Goal: Contribute content

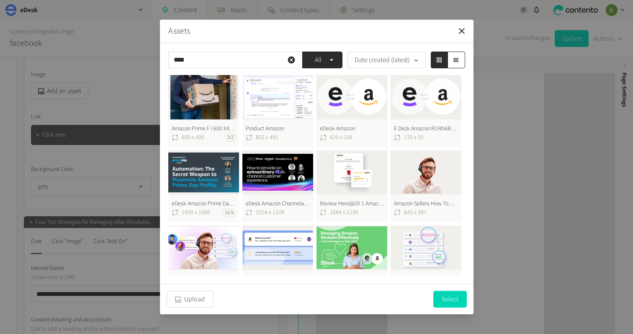
click at [291, 61] on icon "button" at bounding box center [291, 60] width 8 height 8
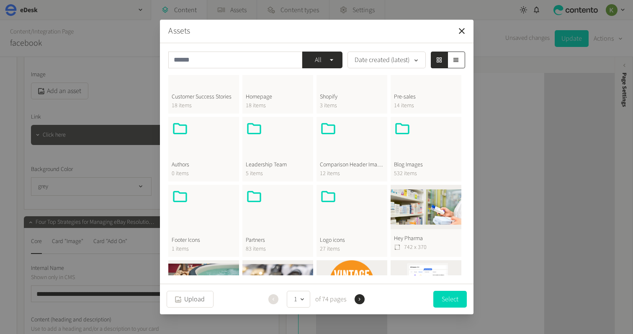
click at [425, 128] on div at bounding box center [426, 140] width 64 height 40
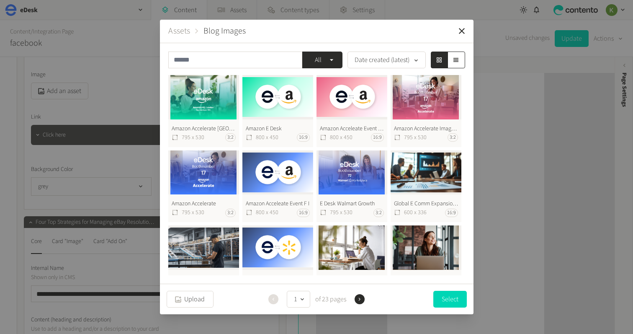
click at [287, 108] on button "Amazon E Desk 800 x 450 16:9" at bounding box center [277, 111] width 71 height 72
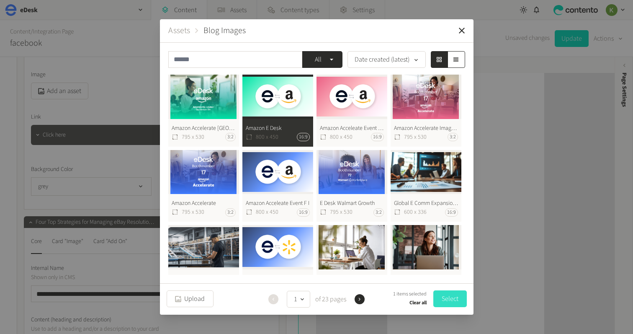
click at [447, 298] on button "Select" at bounding box center [449, 298] width 33 height 17
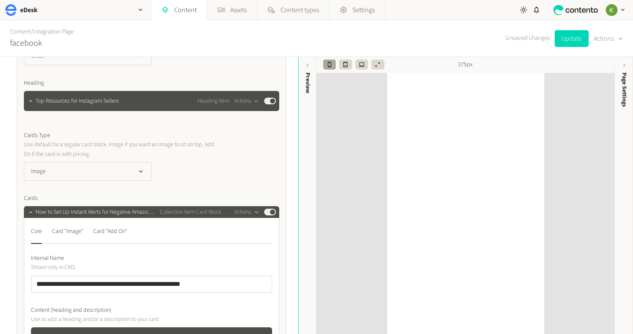
scroll to position [1684, 0]
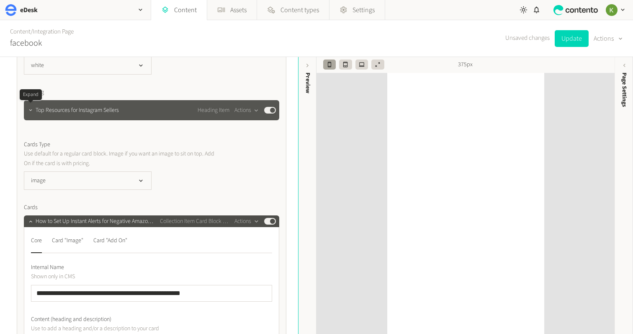
click at [27, 112] on button "button" at bounding box center [31, 109] width 10 height 10
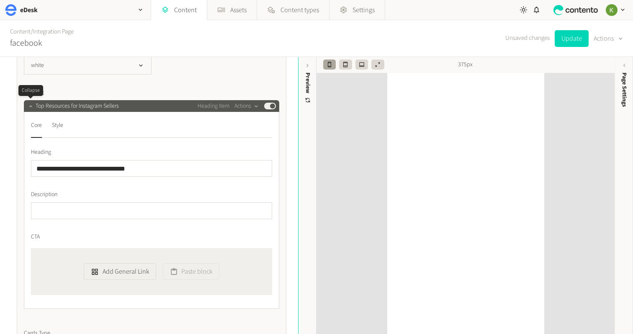
click at [31, 108] on icon "button" at bounding box center [31, 106] width 6 height 6
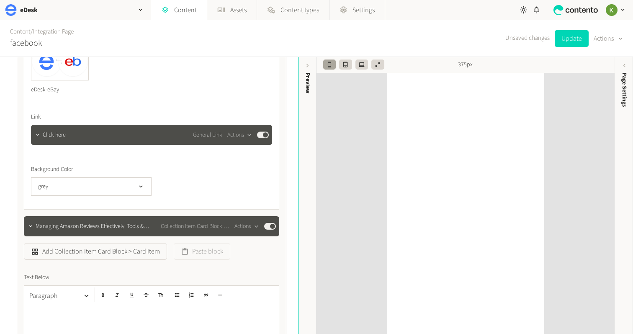
scroll to position [2380, 0]
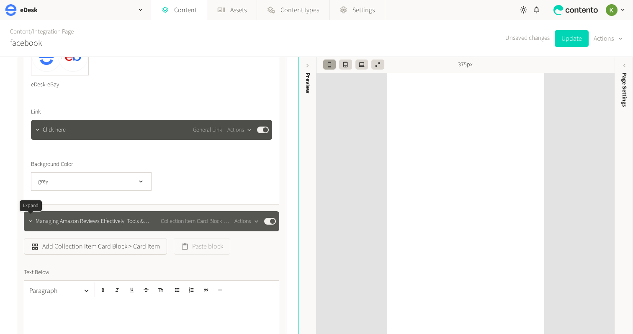
click at [29, 221] on icon "button" at bounding box center [31, 221] width 6 height 6
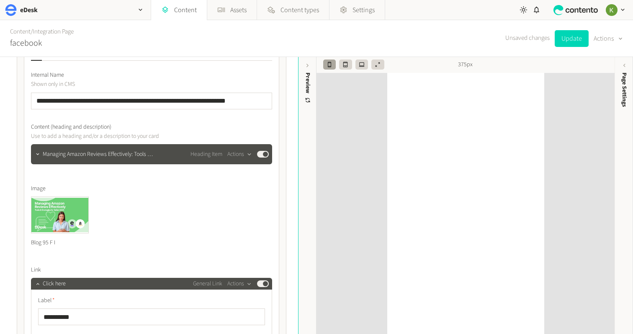
scroll to position [2572, 0]
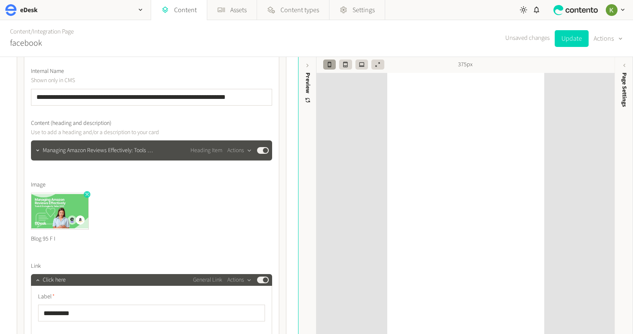
click at [86, 194] on icon "button" at bounding box center [87, 194] width 6 height 6
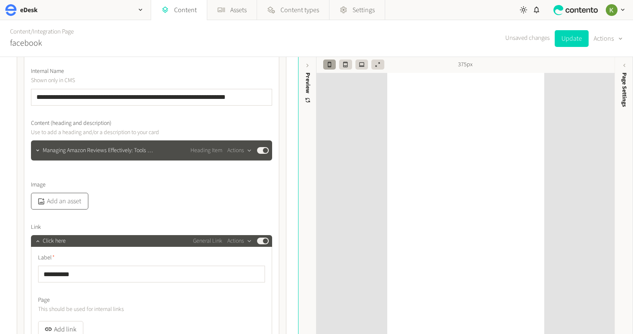
click at [64, 201] on button "Add an asset" at bounding box center [59, 201] width 57 height 17
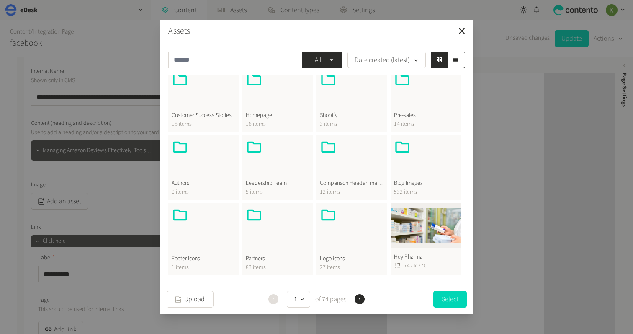
scroll to position [229, 0]
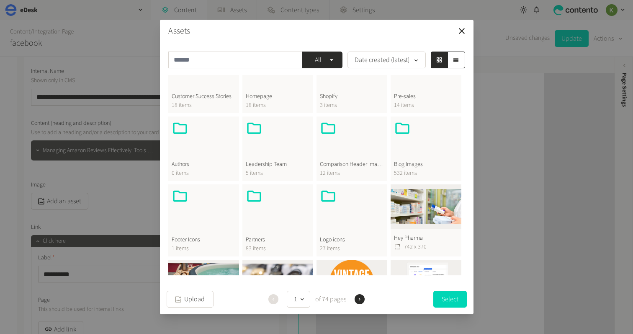
click at [425, 167] on span "Blog Images" at bounding box center [426, 164] width 64 height 9
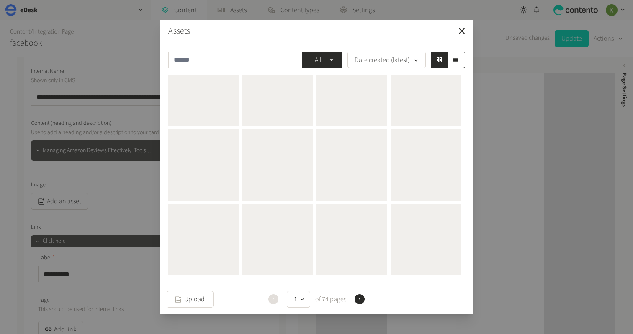
scroll to position [0, 0]
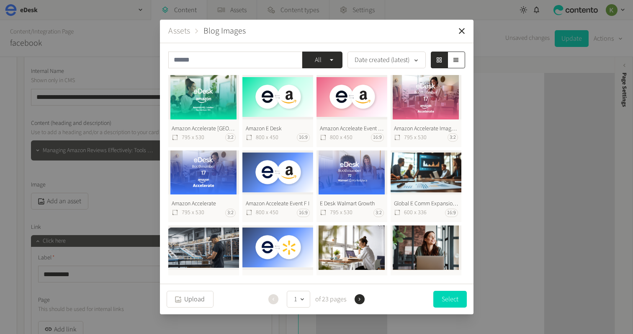
click at [339, 112] on button "Amazon Acceleate Event F I (2) 800 x 450 16:9" at bounding box center [351, 111] width 71 height 72
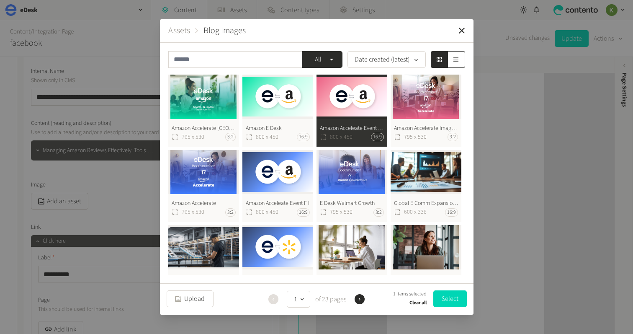
drag, startPoint x: 445, startPoint y: 297, endPoint x: 352, endPoint y: 247, distance: 105.8
click at [445, 296] on button "Select" at bounding box center [449, 298] width 33 height 17
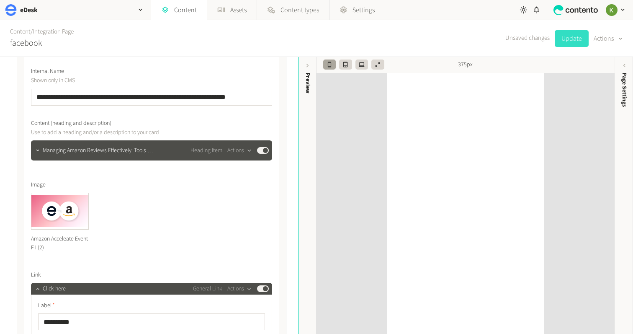
click at [570, 39] on button "Update" at bounding box center [572, 38] width 34 height 17
click at [50, 32] on link "Integration Page" at bounding box center [53, 31] width 41 height 9
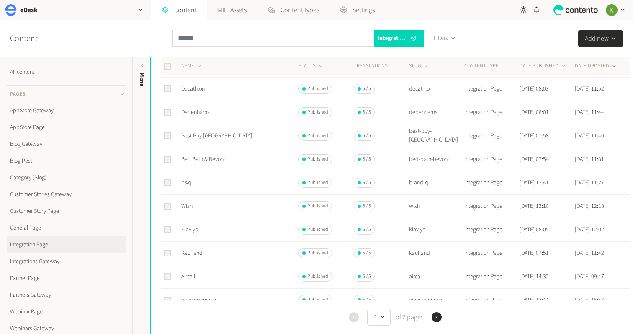
scroll to position [175, 0]
click at [193, 252] on link "Kaufland" at bounding box center [191, 251] width 21 height 8
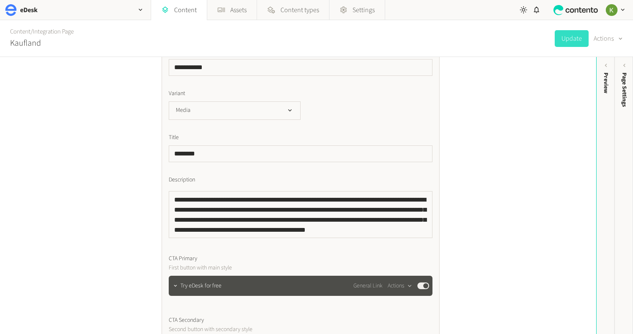
scroll to position [1240, 0]
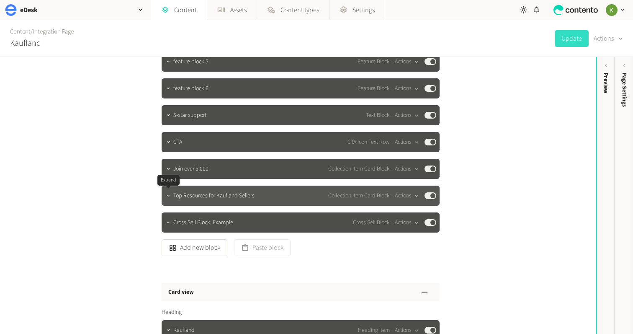
click at [169, 199] on button "button" at bounding box center [168, 195] width 10 height 10
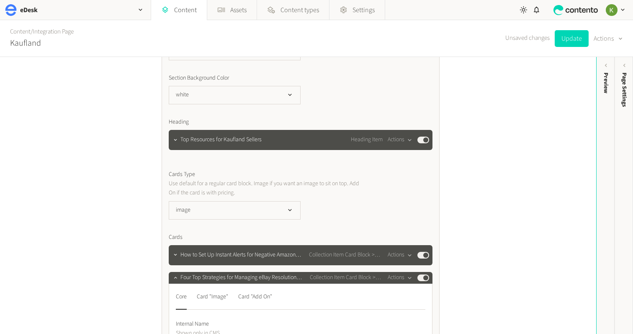
scroll to position [1468, 0]
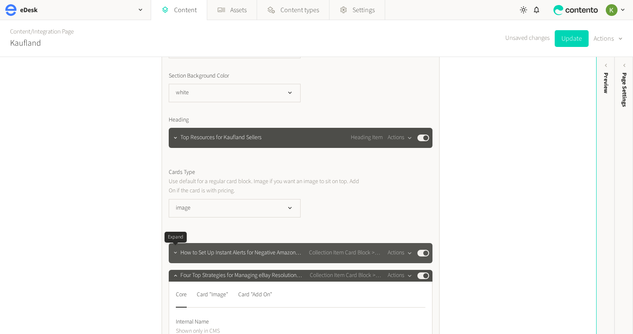
click at [174, 252] on icon "button" at bounding box center [175, 253] width 3 height 2
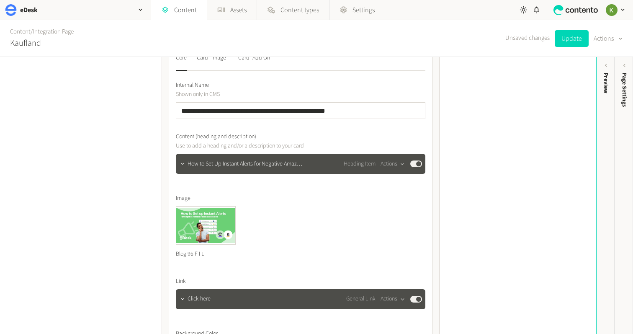
scroll to position [1679, 0]
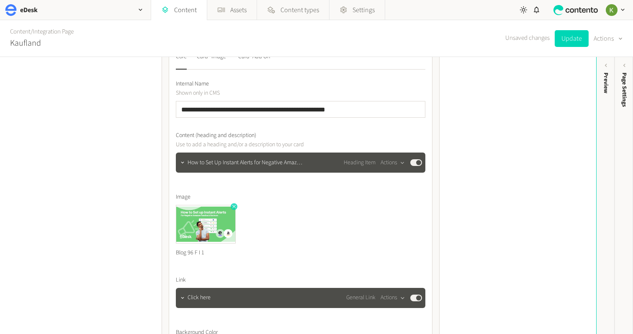
click at [234, 206] on icon "button" at bounding box center [233, 206] width 3 height 3
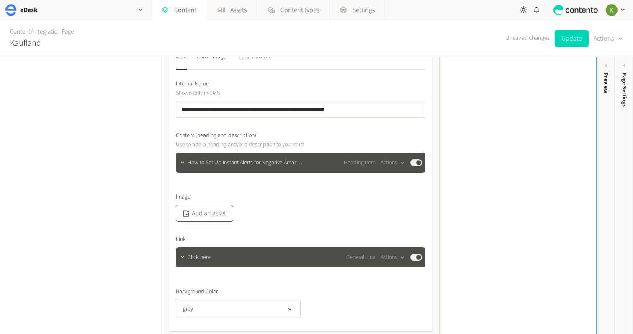
click at [208, 214] on button "Add an asset" at bounding box center [204, 213] width 57 height 17
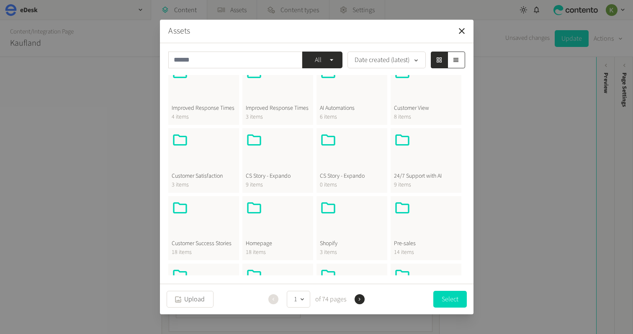
scroll to position [131, 0]
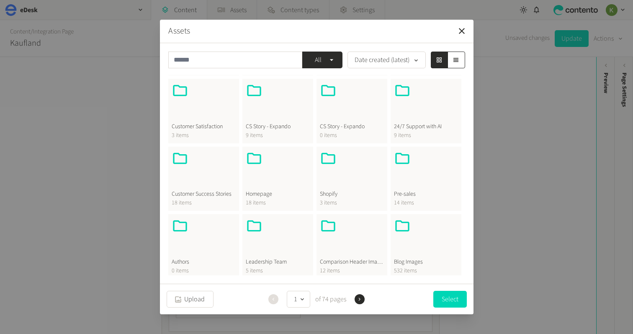
click at [416, 236] on div at bounding box center [426, 237] width 64 height 40
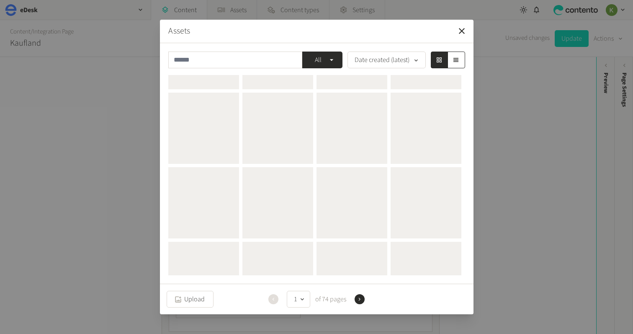
scroll to position [0, 0]
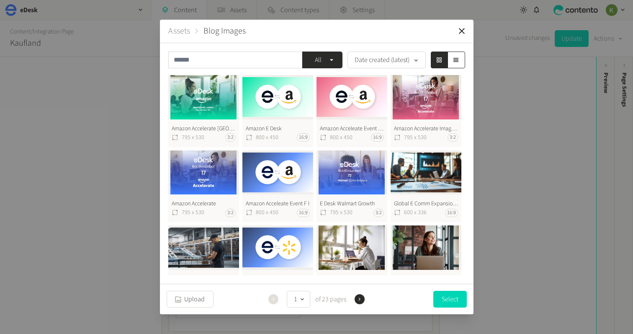
click at [284, 96] on button "Amazon E Desk 800 x 450 16:9" at bounding box center [277, 111] width 71 height 72
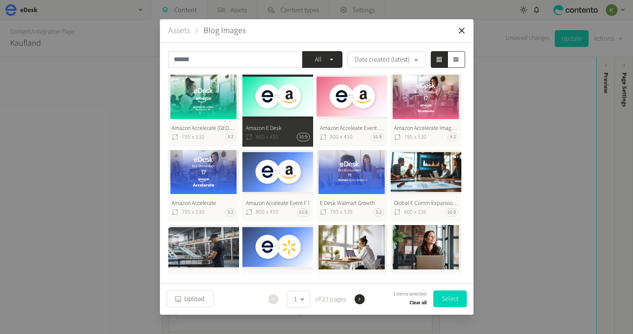
click at [447, 297] on button "Select" at bounding box center [449, 298] width 33 height 17
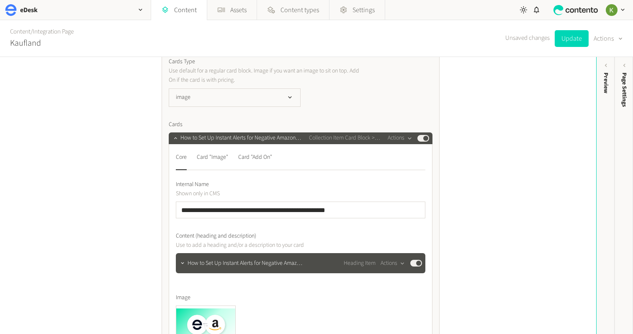
scroll to position [1567, 0]
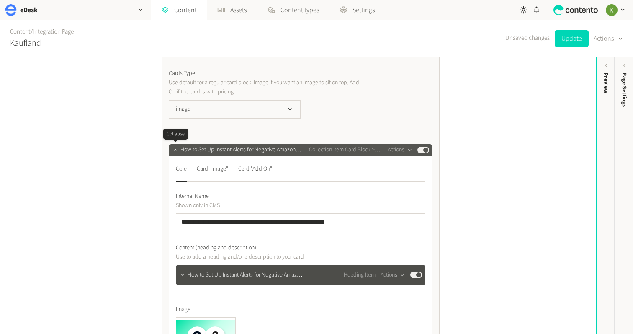
click at [177, 150] on icon "button" at bounding box center [175, 149] width 6 height 6
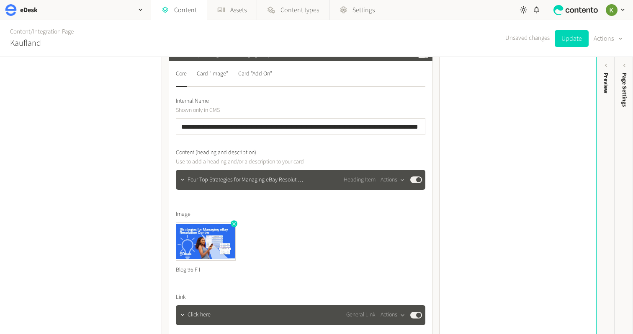
scroll to position [1706, 0]
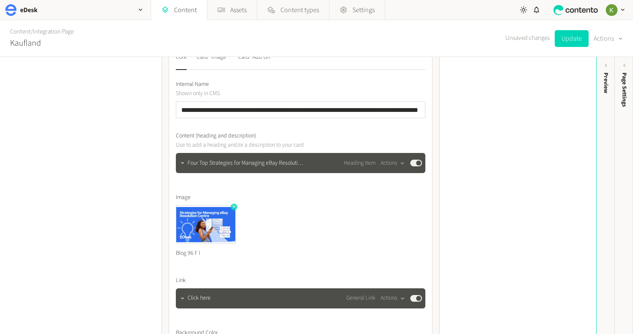
click at [233, 207] on icon "button" at bounding box center [233, 206] width 3 height 3
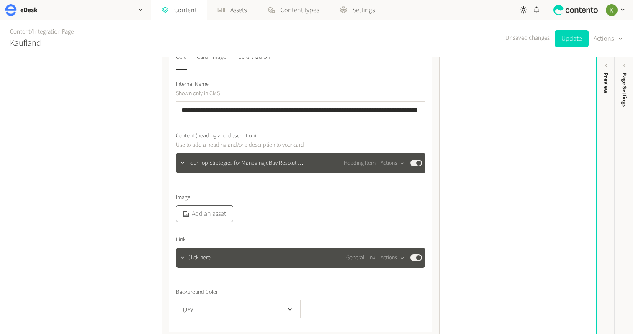
click at [214, 216] on button "Add an asset" at bounding box center [204, 213] width 57 height 17
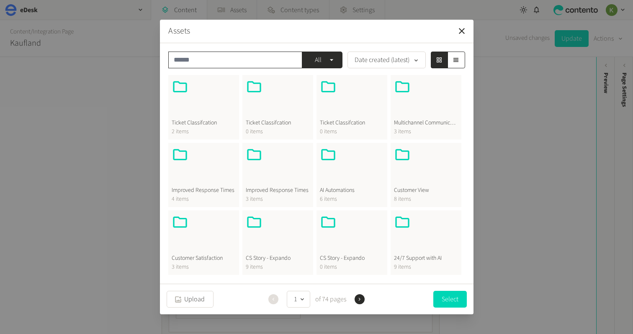
click at [219, 68] on input "text" at bounding box center [235, 59] width 134 height 17
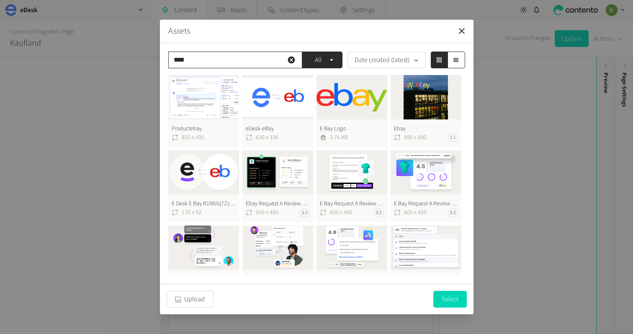
type input "****"
click at [279, 98] on button "eDesk-eBay 620 x 336" at bounding box center [277, 111] width 71 height 72
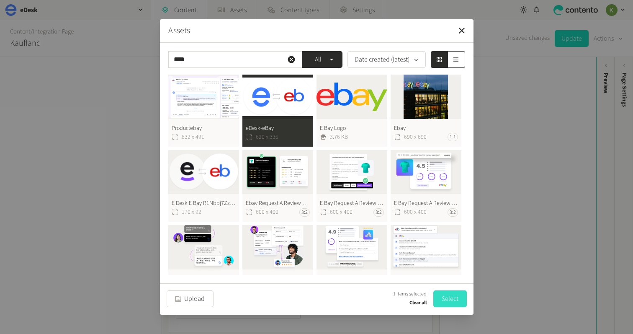
click at [450, 297] on button "Select" at bounding box center [449, 298] width 33 height 17
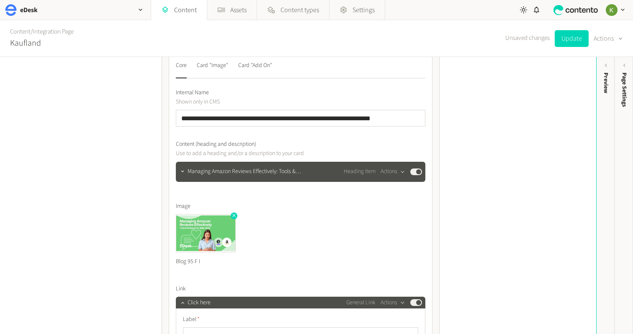
scroll to position [2044, 0]
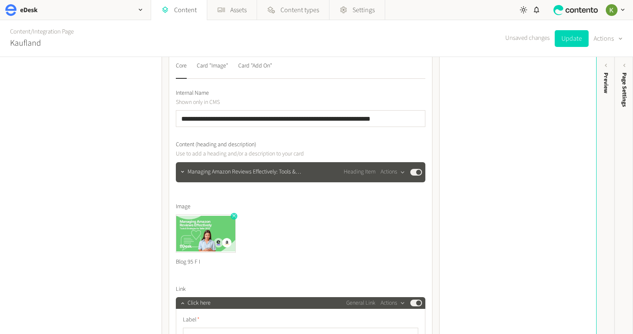
click at [235, 217] on icon "button" at bounding box center [234, 216] width 6 height 6
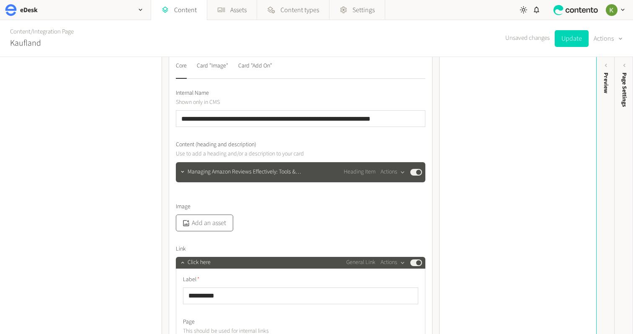
click at [209, 224] on button "Add an asset" at bounding box center [204, 222] width 57 height 17
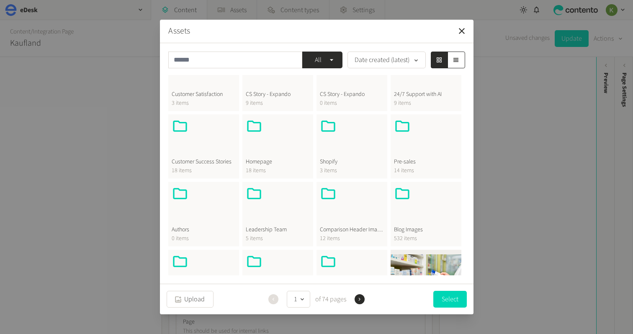
scroll to position [247, 0]
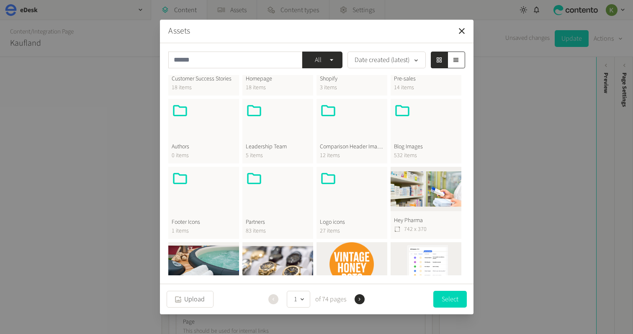
click at [415, 137] on div at bounding box center [426, 122] width 64 height 40
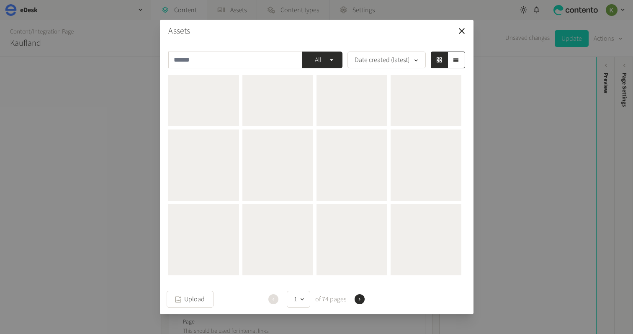
scroll to position [0, 0]
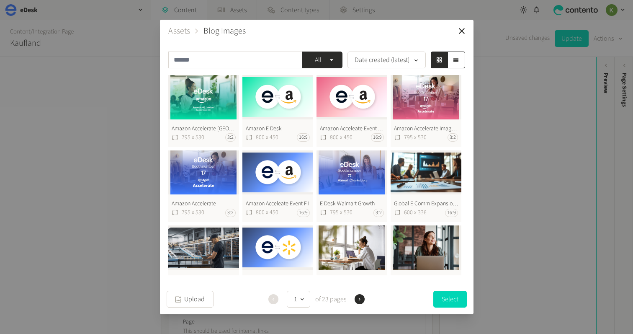
click at [352, 104] on button "Amazon Acceleate Event F I (2) 800 x 450 16:9" at bounding box center [351, 111] width 71 height 72
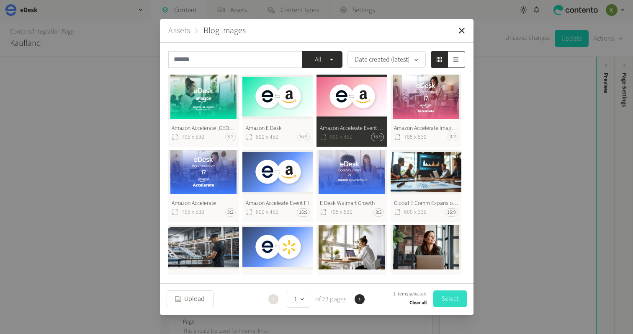
click at [453, 302] on button "Select" at bounding box center [449, 298] width 33 height 17
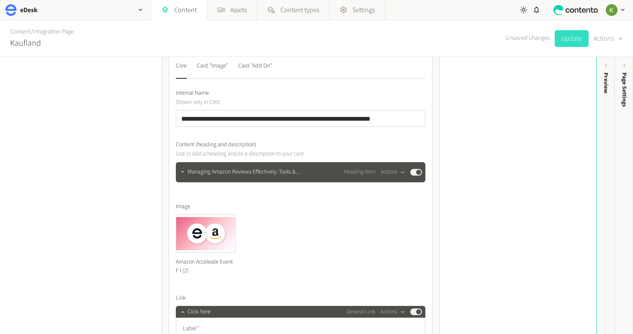
click at [569, 41] on button "Update" at bounding box center [572, 38] width 34 height 17
